Goal: Transaction & Acquisition: Purchase product/service

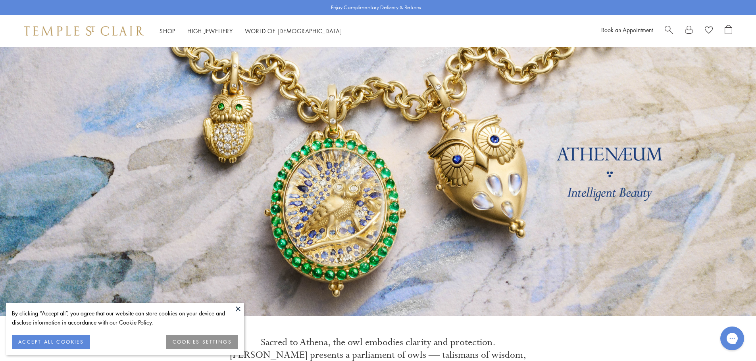
scroll to position [1, 0]
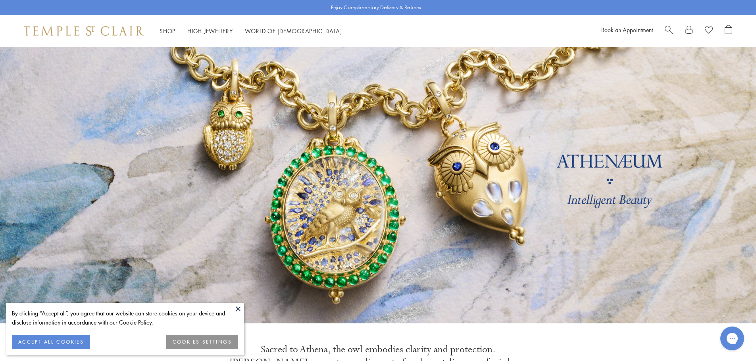
click at [236, 308] on button at bounding box center [238, 309] width 12 height 12
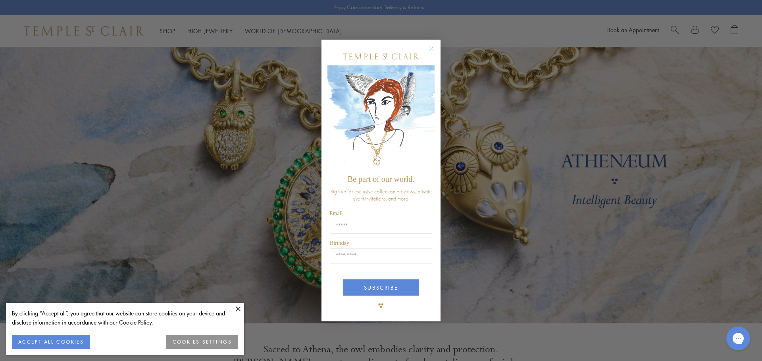
click at [431, 65] on div "POPUP Form" at bounding box center [380, 57] width 107 height 18
click at [435, 49] on circle "Close dialog" at bounding box center [432, 49] width 10 height 10
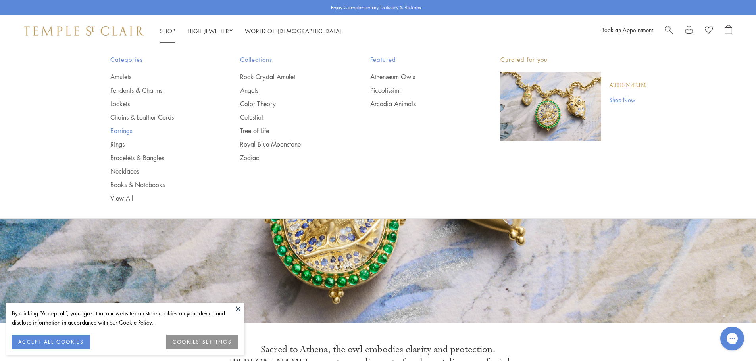
click at [132, 134] on link "Earrings" at bounding box center [159, 131] width 98 height 9
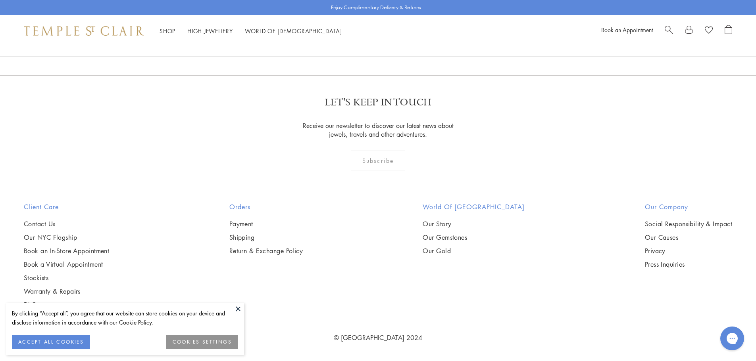
scroll to position [4953, 0]
click at [363, 43] on link "2" at bounding box center [365, 32] width 26 height 22
click at [406, 43] on link "3" at bounding box center [404, 32] width 26 height 22
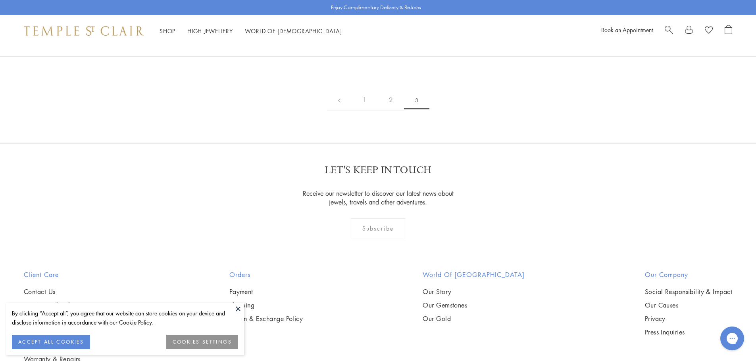
scroll to position [159, 0]
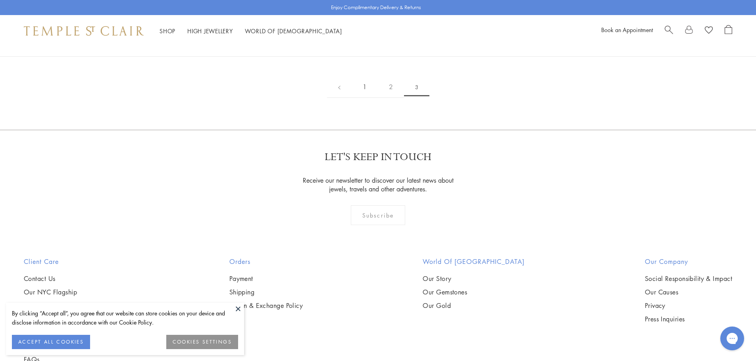
click at [367, 98] on link "1" at bounding box center [365, 87] width 26 height 22
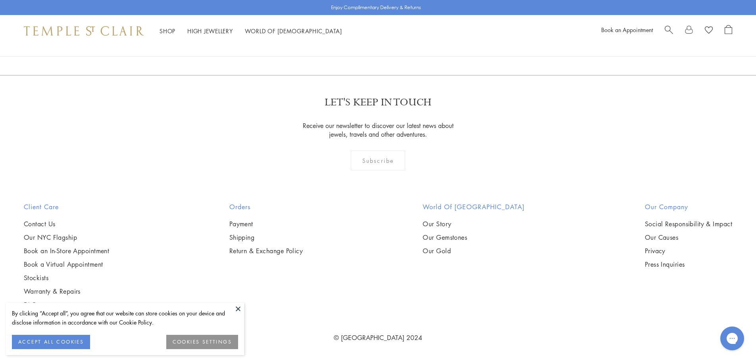
scroll to position [3809, 0]
click at [0, 0] on img at bounding box center [0, 0] width 0 height 0
